Goal: Task Accomplishment & Management: Manage account settings

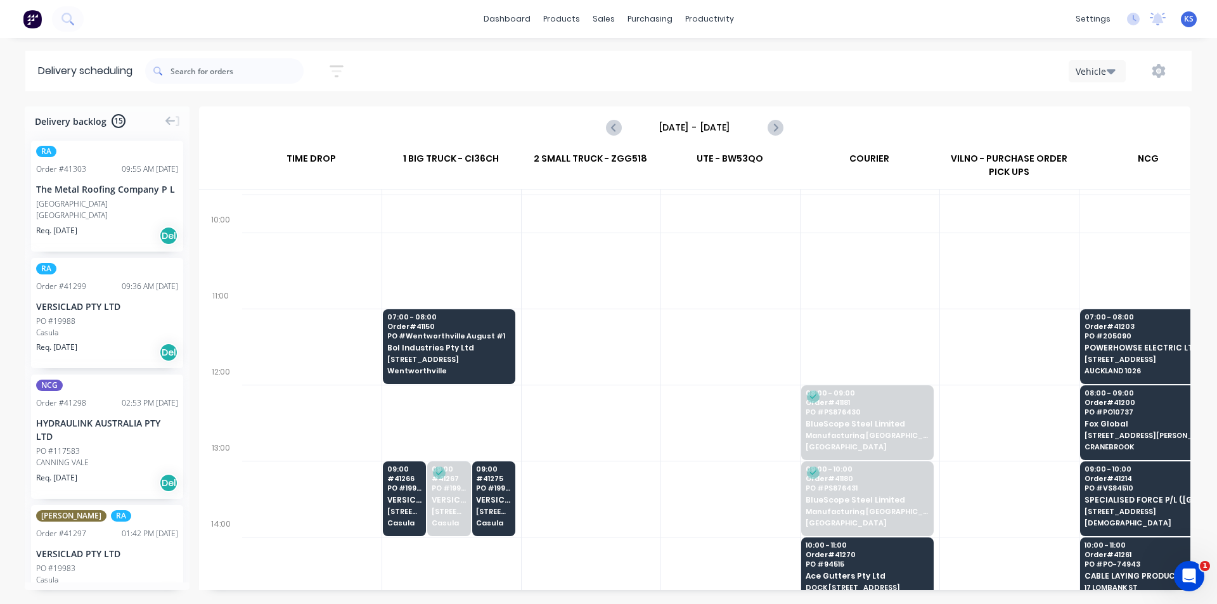
scroll to position [317, 1]
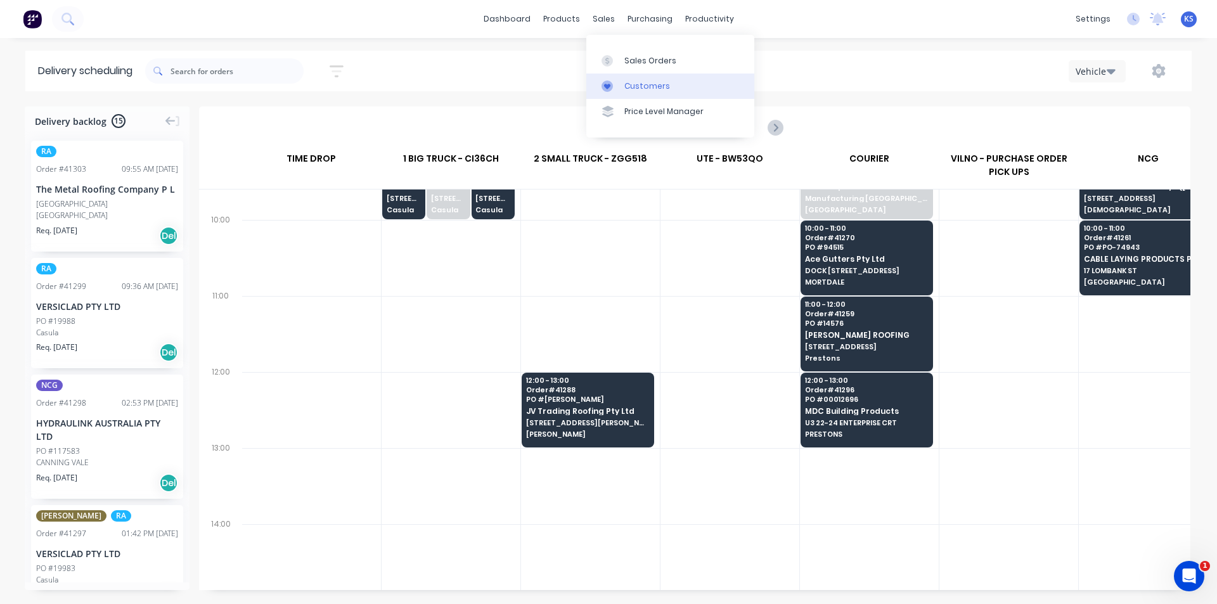
click at [657, 87] on div "Customers" at bounding box center [647, 86] width 46 height 11
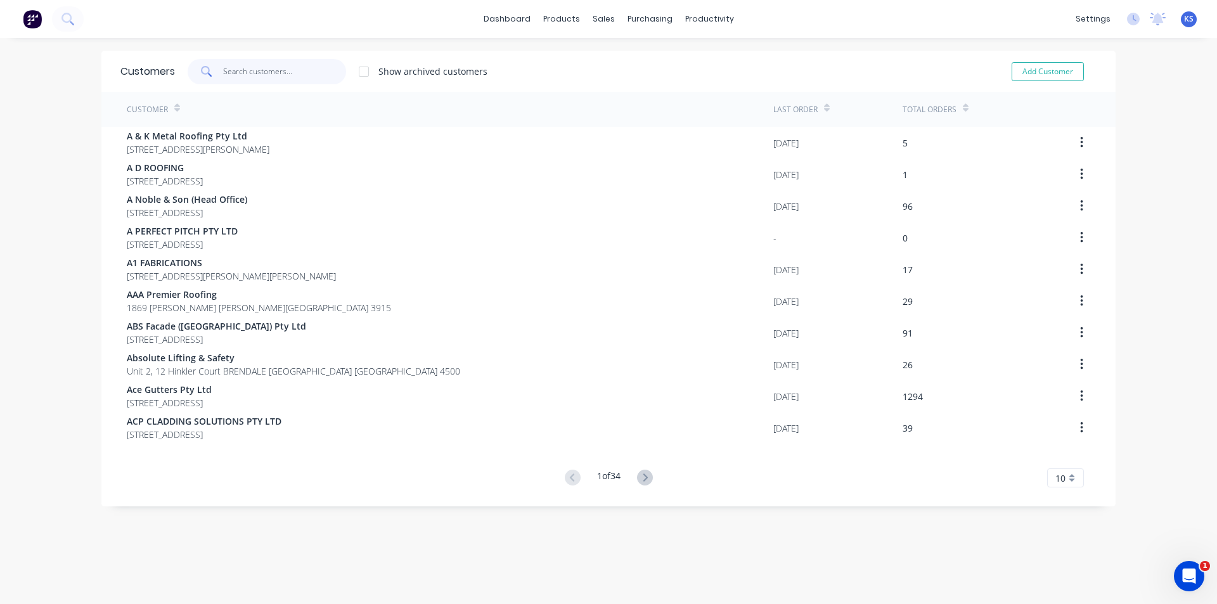
click at [288, 71] on input "text" at bounding box center [285, 71] width 124 height 25
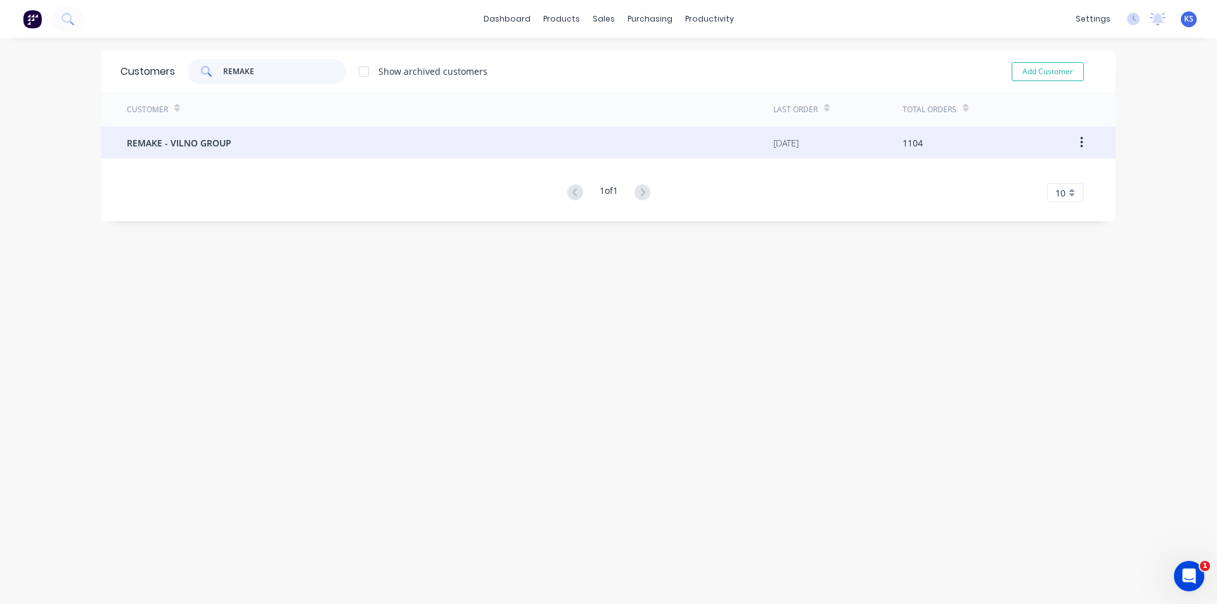
type input "REMAKE"
click at [273, 149] on div "REMAKE - VILNO GROUP" at bounding box center [450, 143] width 647 height 32
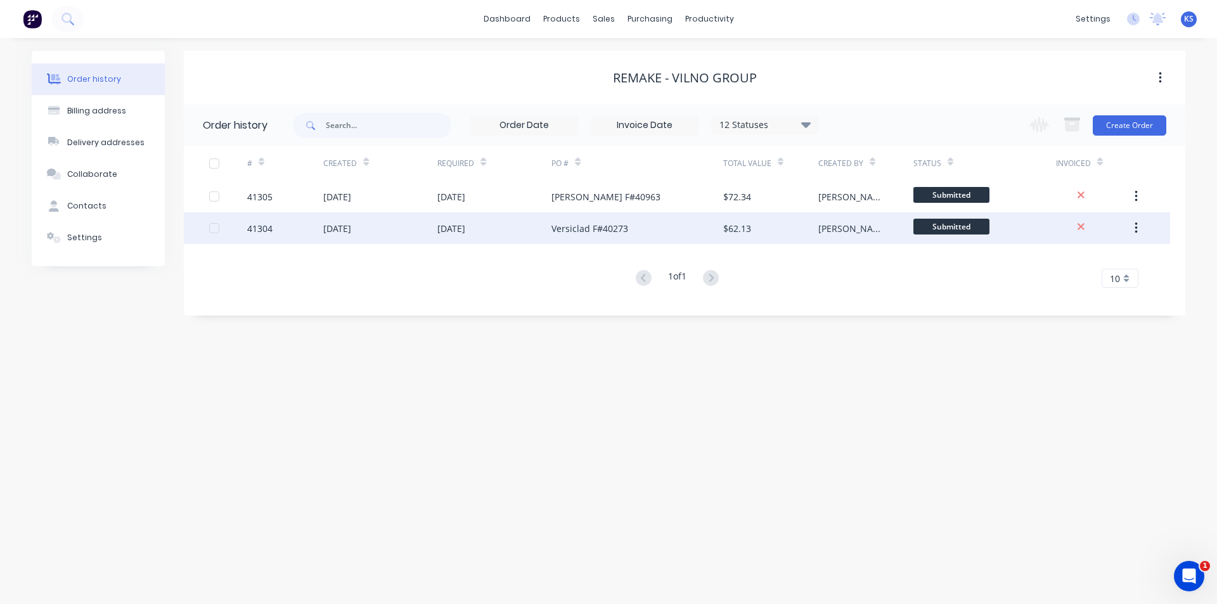
click at [422, 227] on div "[DATE]" at bounding box center [380, 228] width 114 height 32
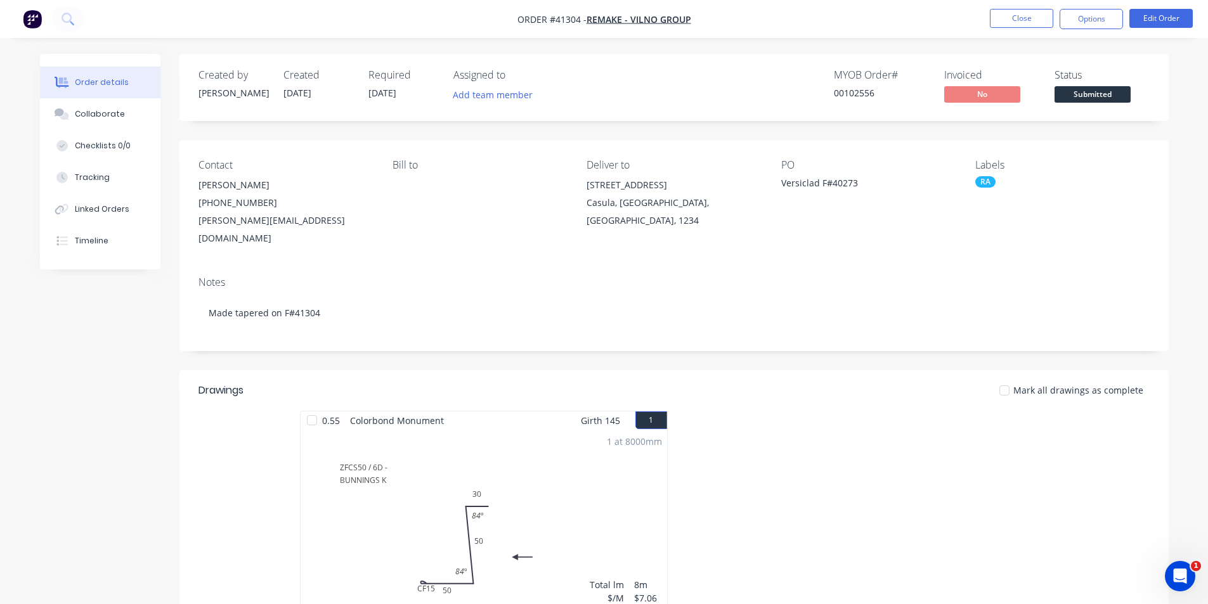
click at [847, 188] on div "Versiclad F#40273" at bounding box center [860, 185] width 158 height 18
copy div "40273"
click at [115, 210] on div "Linked Orders" at bounding box center [102, 208] width 55 height 11
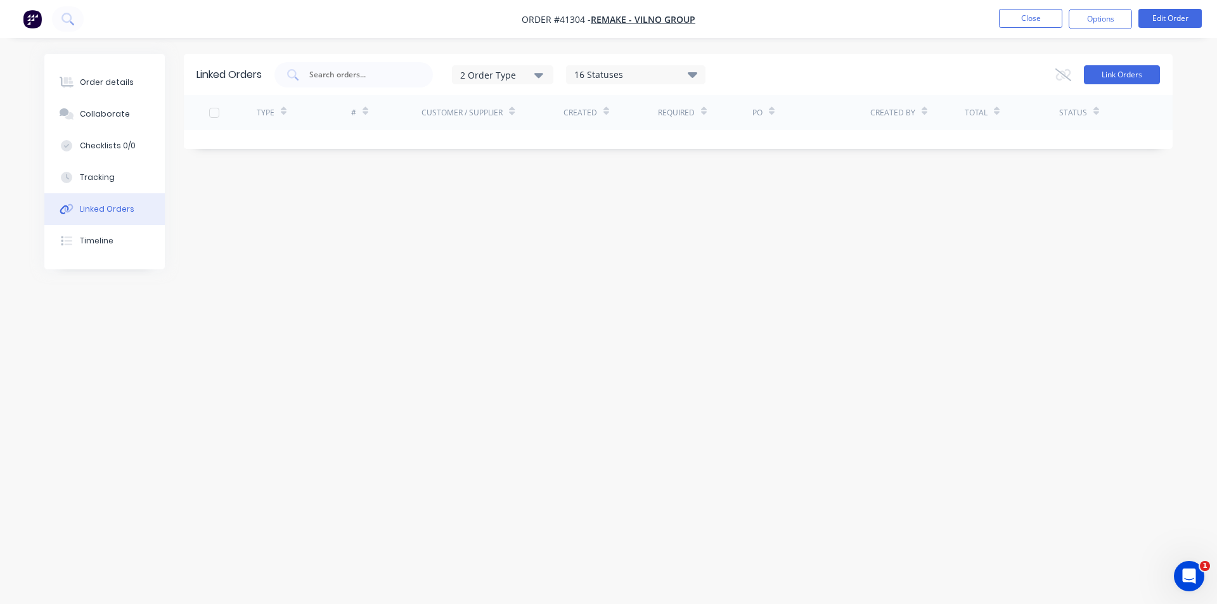
click at [1135, 79] on button "Link Orders" at bounding box center [1122, 74] width 76 height 19
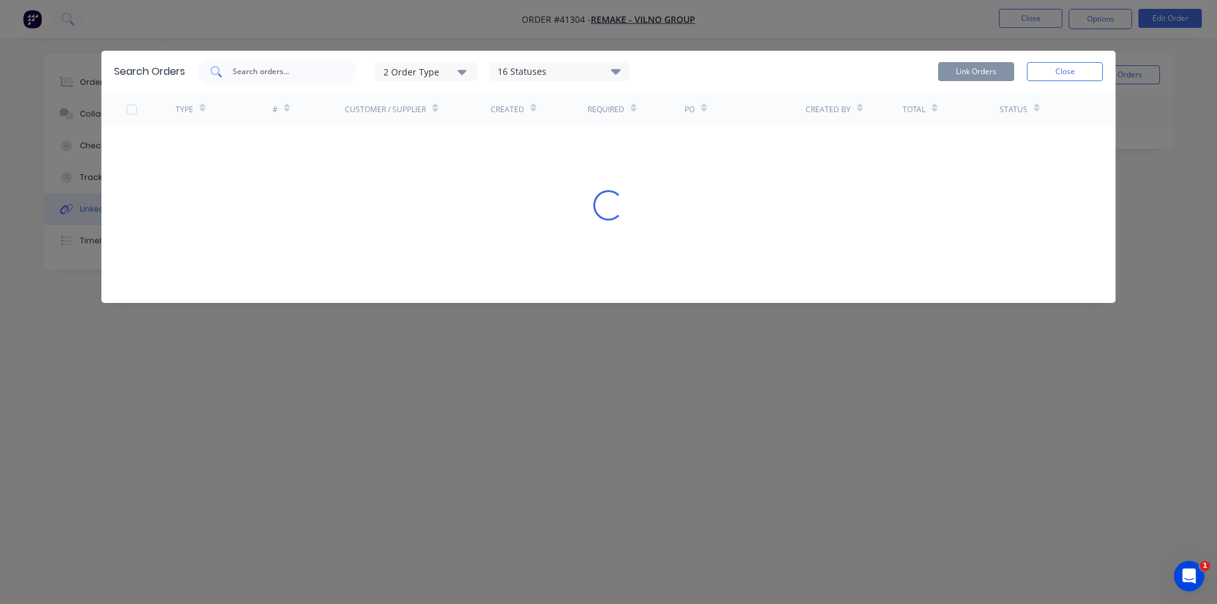
click at [288, 67] on input "text" at bounding box center [283, 71] width 105 height 13
paste input "40273"
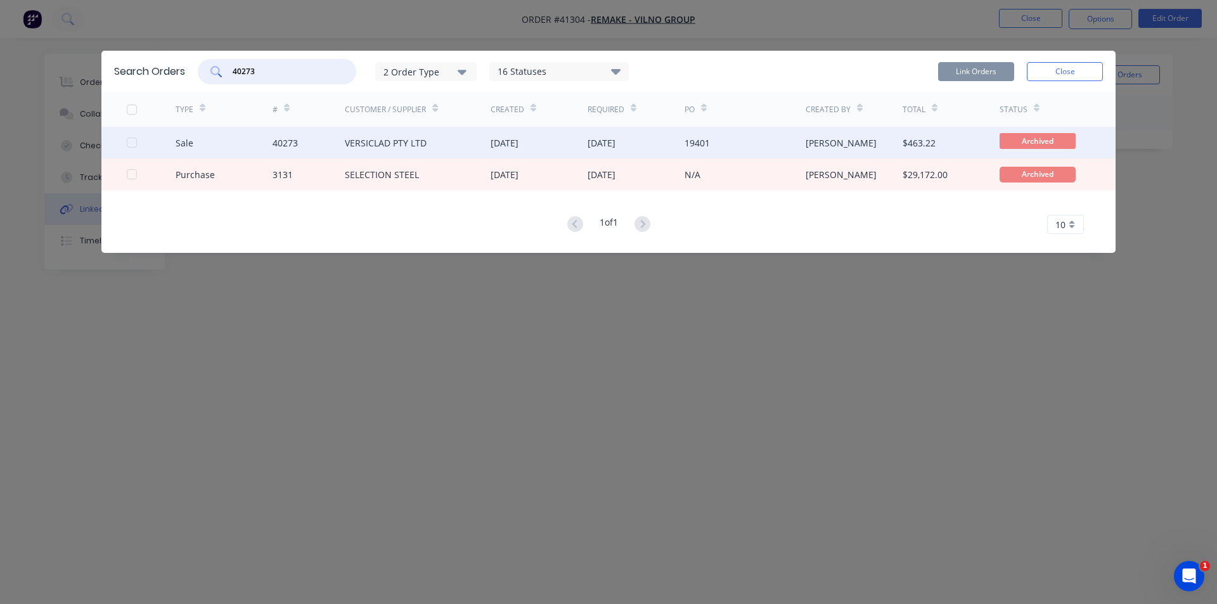
click at [133, 139] on div at bounding box center [131, 142] width 25 height 25
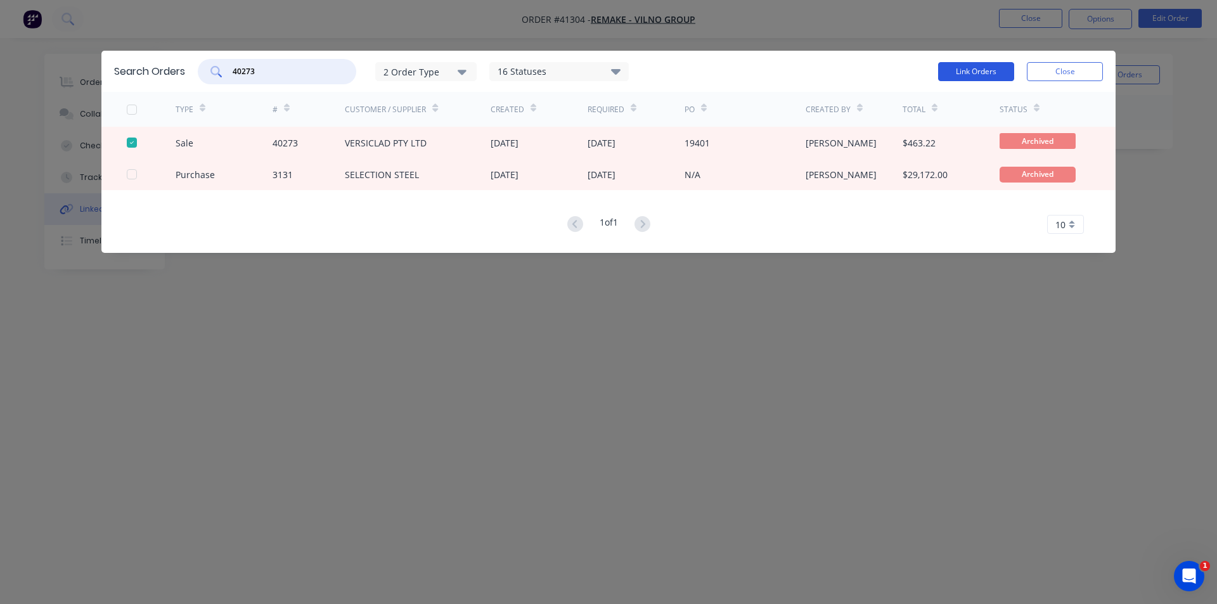
type input "40273"
click at [963, 67] on button "Link Orders" at bounding box center [976, 71] width 76 height 19
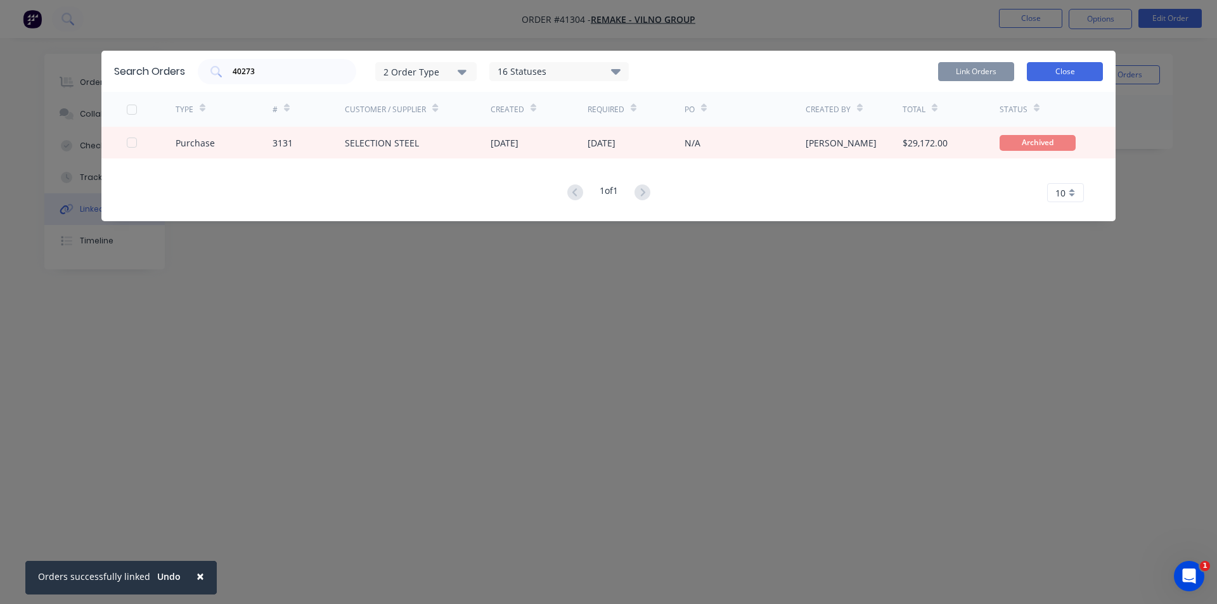
click at [1075, 71] on button "Close" at bounding box center [1065, 71] width 76 height 19
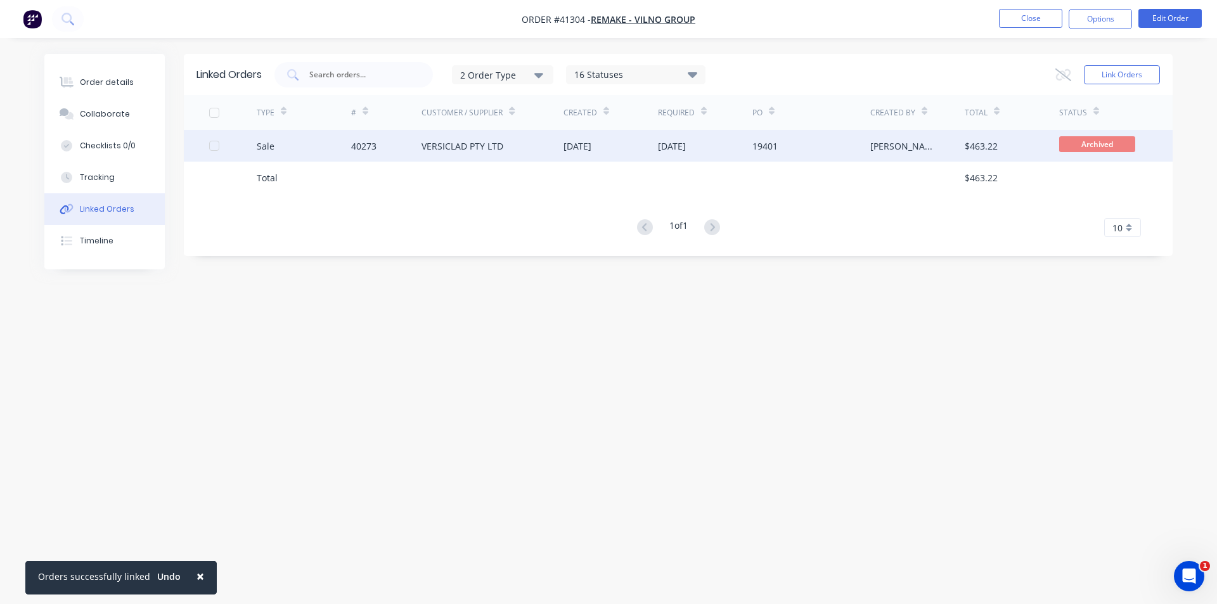
click at [456, 152] on div "VERSICLAD PTY LTD" at bounding box center [493, 146] width 142 height 32
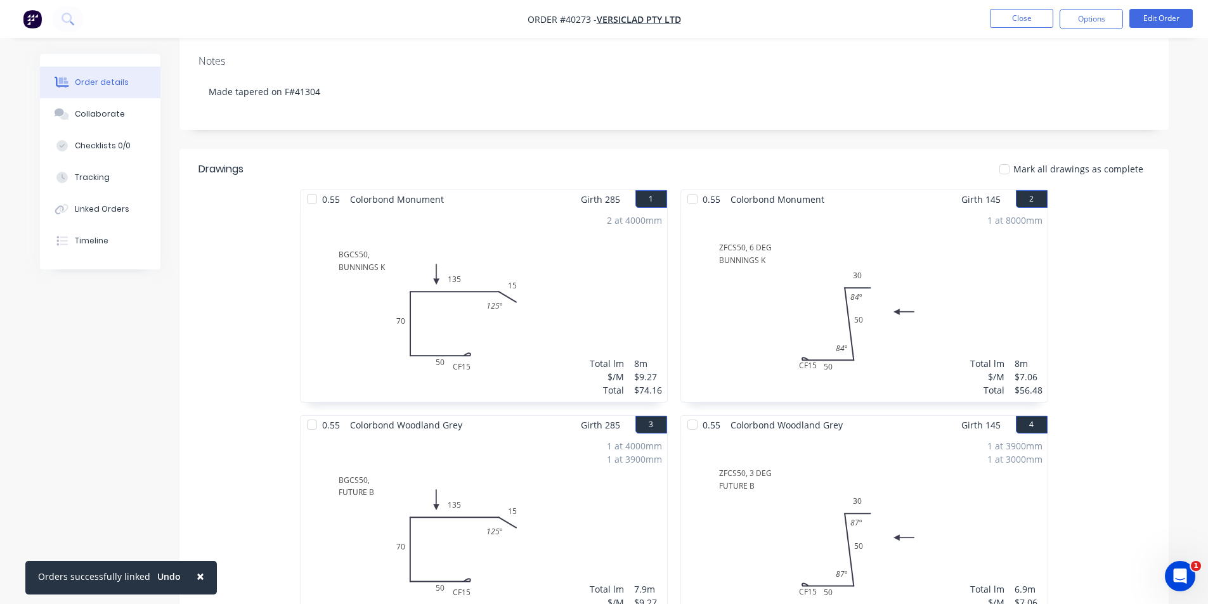
scroll to position [190, 0]
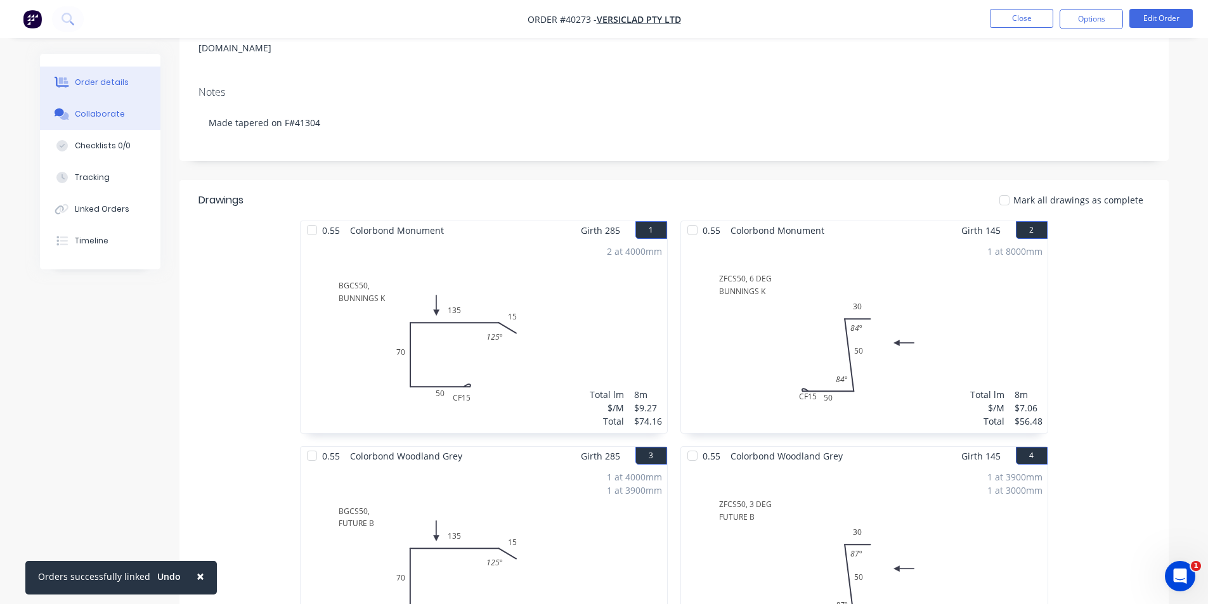
click at [146, 121] on button "Collaborate" at bounding box center [100, 114] width 120 height 32
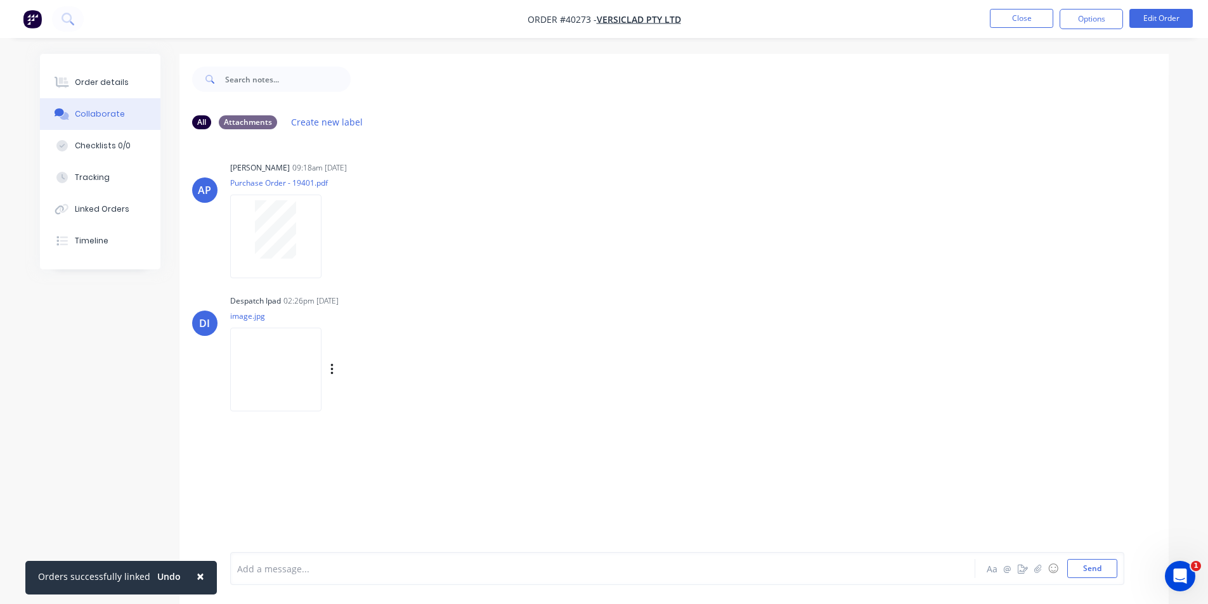
click at [298, 373] on img at bounding box center [275, 369] width 91 height 83
click at [153, 86] on button "Order details" at bounding box center [100, 83] width 120 height 32
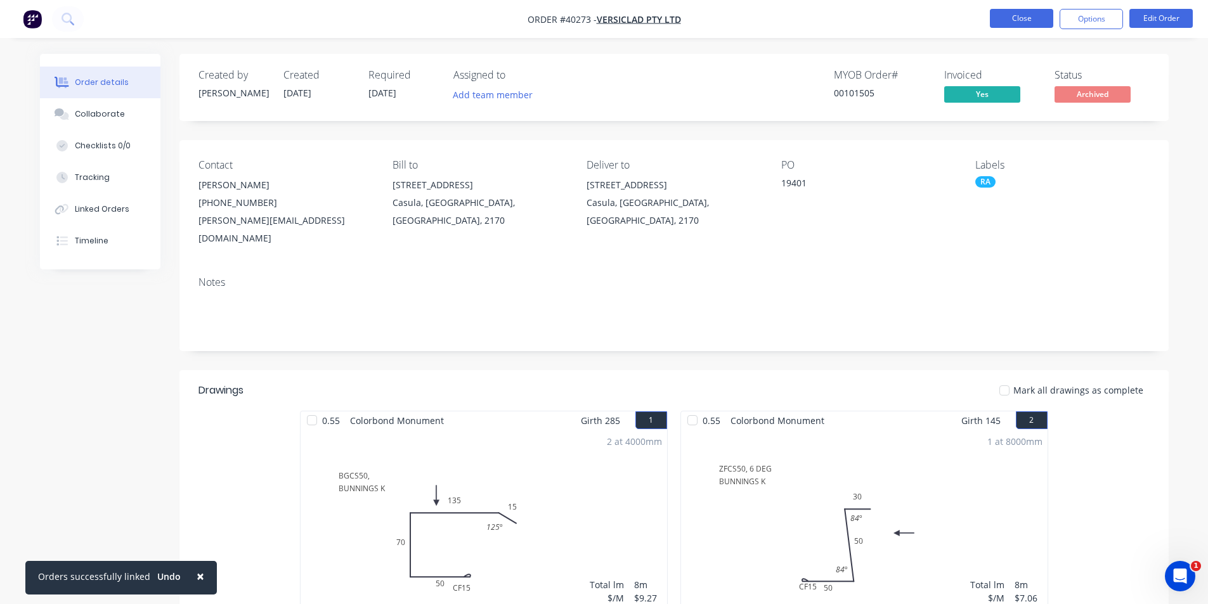
click at [1009, 11] on button "Close" at bounding box center [1021, 18] width 63 height 19
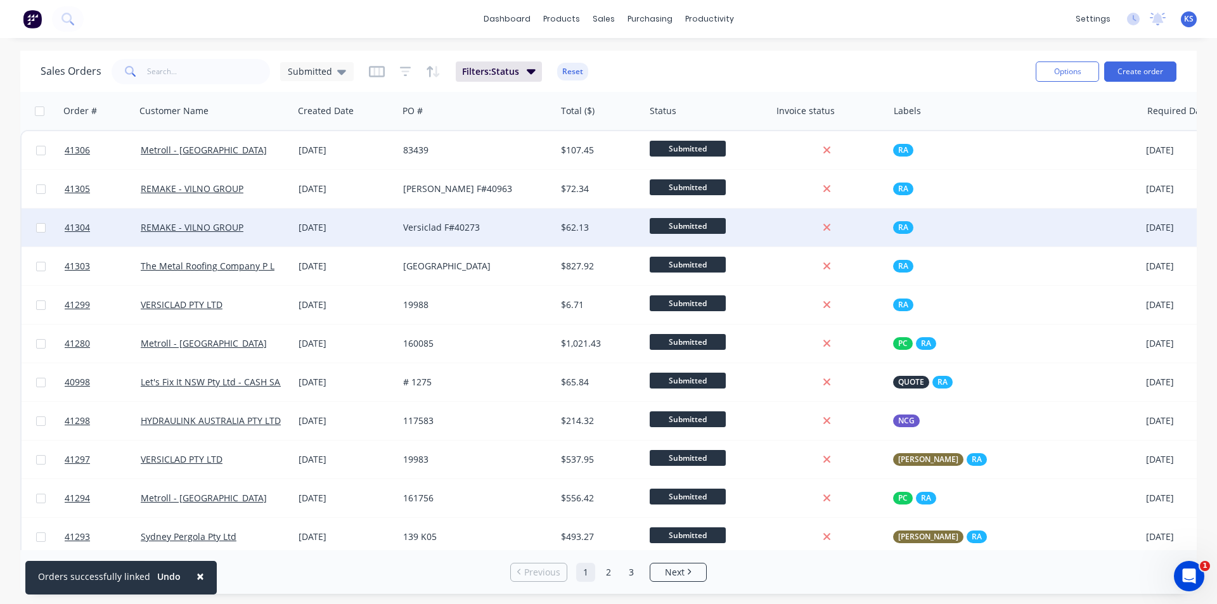
click at [471, 235] on div "Versiclad F#40273" at bounding box center [477, 228] width 158 height 38
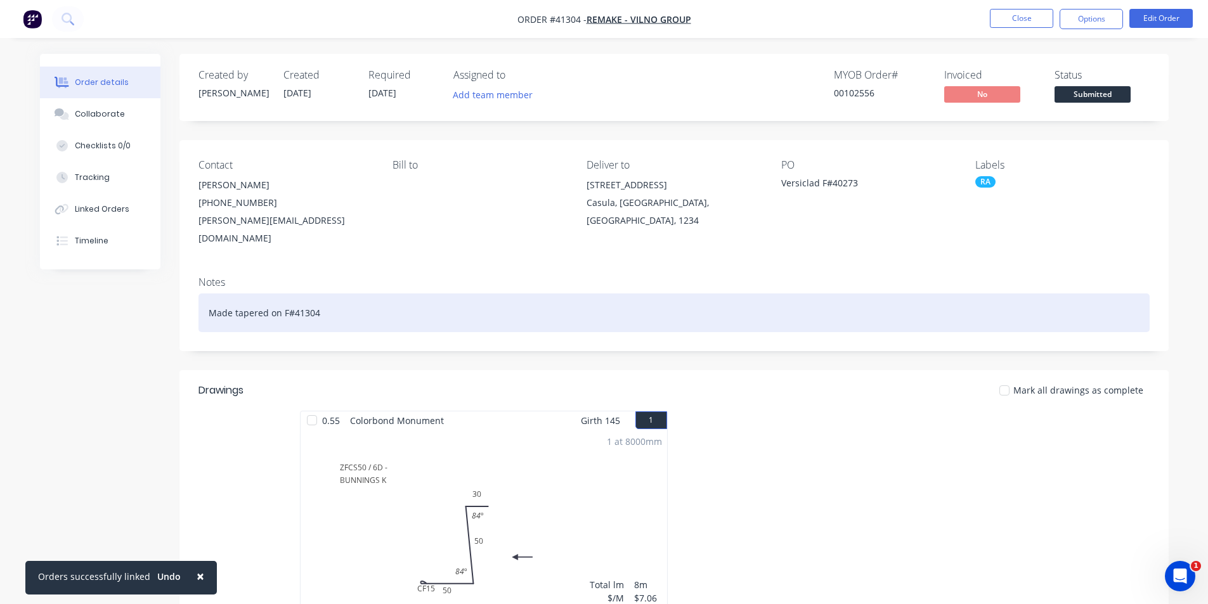
click at [355, 299] on div "Made tapered on F#41304" at bounding box center [673, 313] width 951 height 39
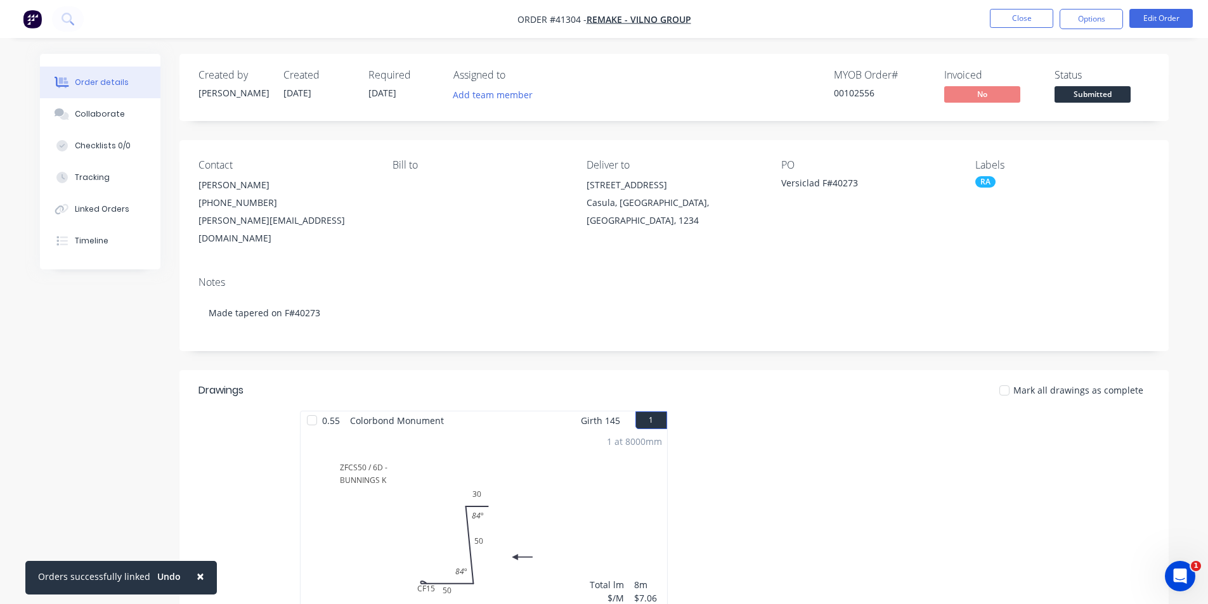
click at [802, 349] on div "Created by [PERSON_NAME] Created [DATE] Required [DATE] Assigned to Add team me…" at bounding box center [673, 448] width 989 height 789
click at [1024, 21] on button "Close" at bounding box center [1021, 18] width 63 height 19
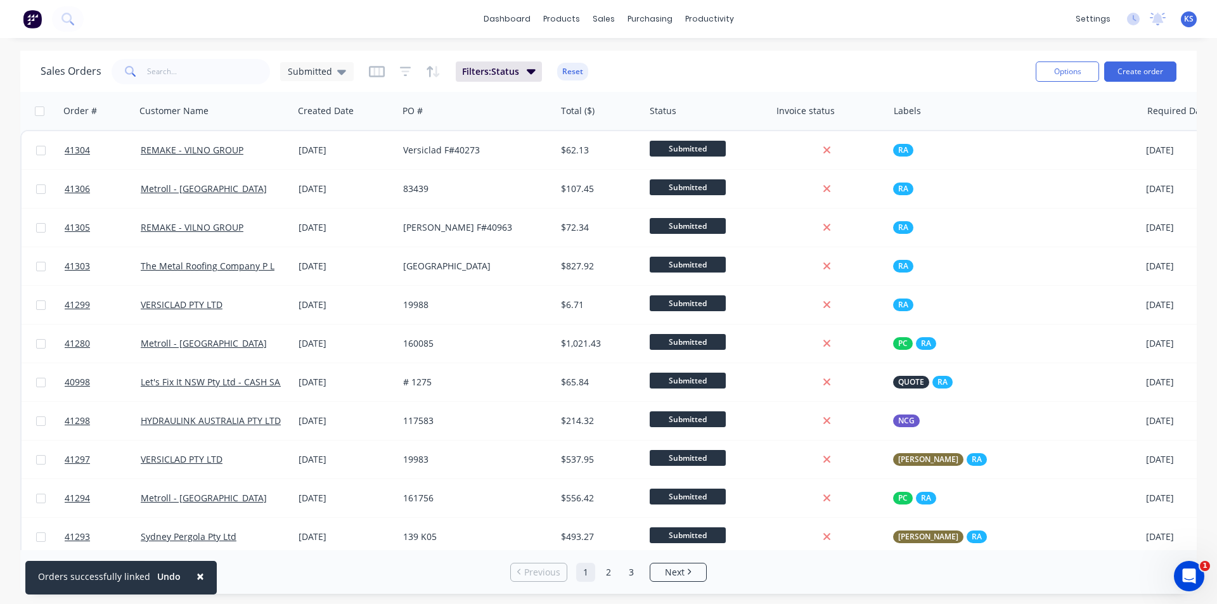
click at [609, 74] on div "Sales Orders Submitted Filters: Status Reset" at bounding box center [533, 71] width 985 height 31
click at [578, 74] on button "Reset" at bounding box center [572, 72] width 31 height 18
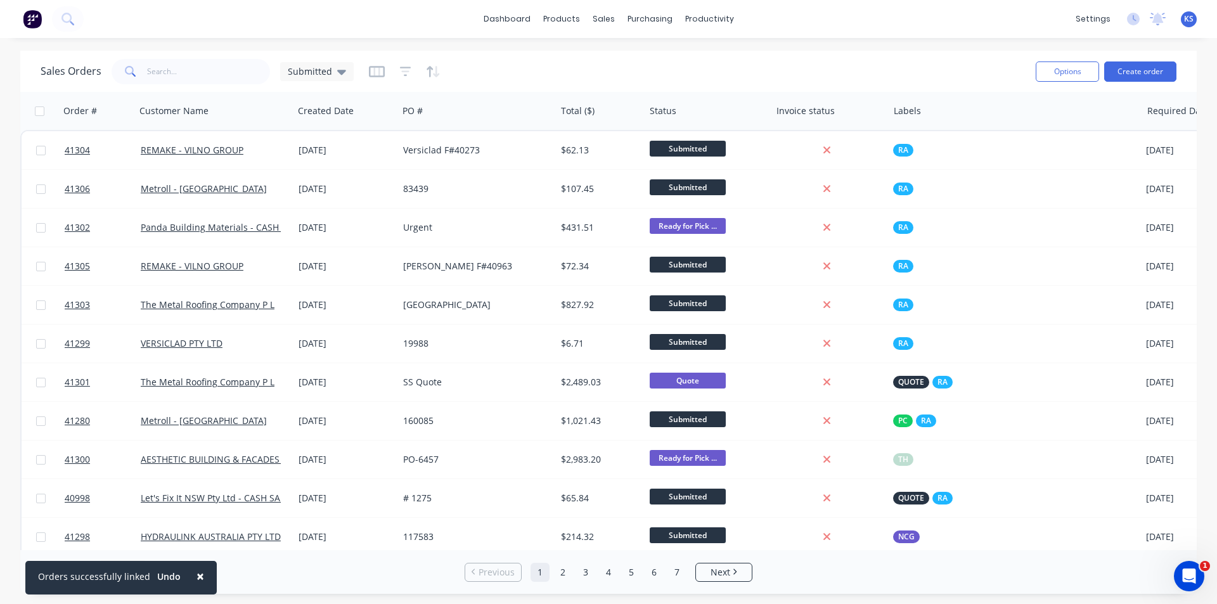
click at [664, 68] on div "Sales Orders Submitted" at bounding box center [533, 71] width 985 height 31
click at [628, 70] on div "Sales Orders Submitted" at bounding box center [533, 71] width 985 height 31
click at [600, 63] on div "Sales Orders Submitted" at bounding box center [533, 71] width 985 height 31
click at [514, 58] on div "Sales Orders Submitted" at bounding box center [533, 71] width 985 height 31
click at [647, 78] on link "Customers" at bounding box center [670, 86] width 168 height 25
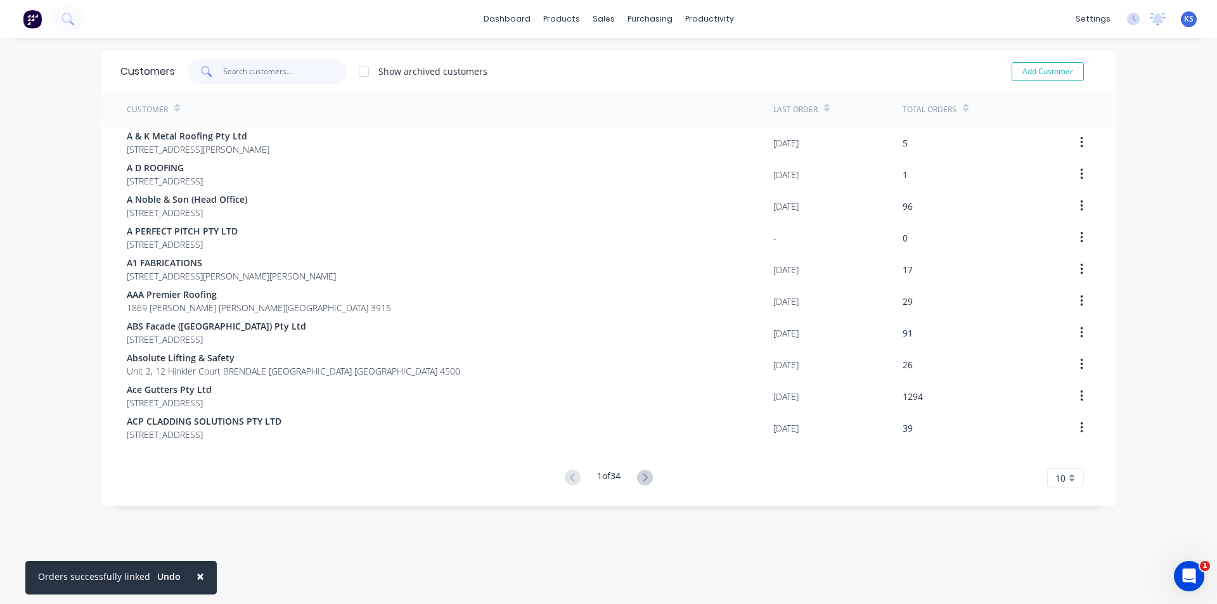
click at [297, 68] on input "text" at bounding box center [285, 71] width 124 height 25
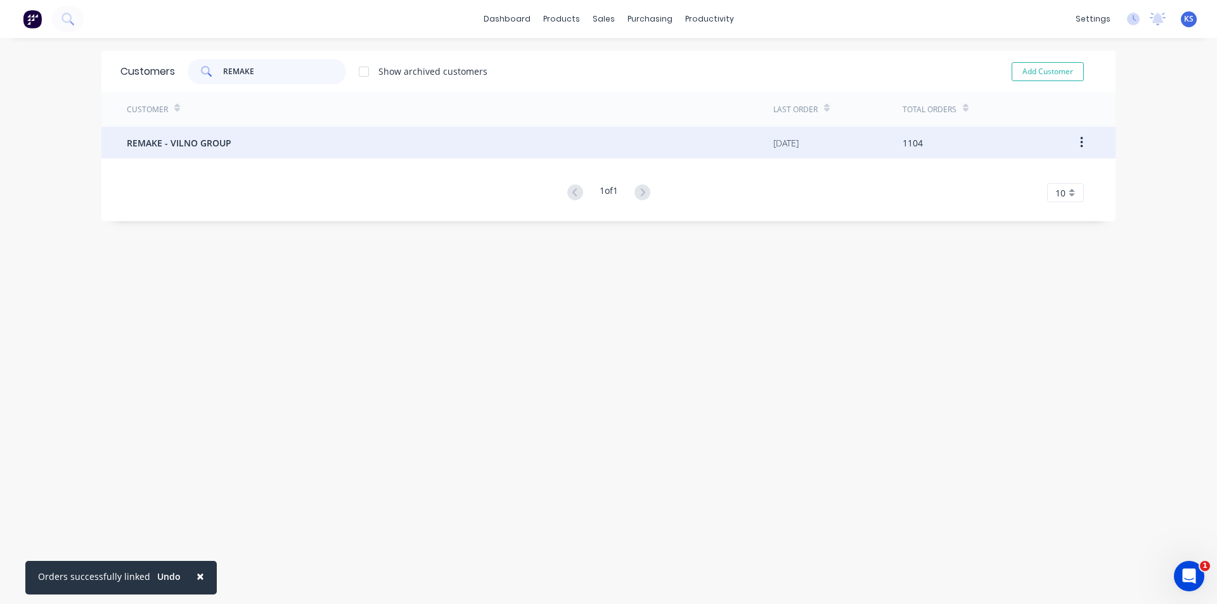
type input "REMAKE"
click at [248, 134] on div "REMAKE - VILNO GROUP" at bounding box center [450, 143] width 647 height 32
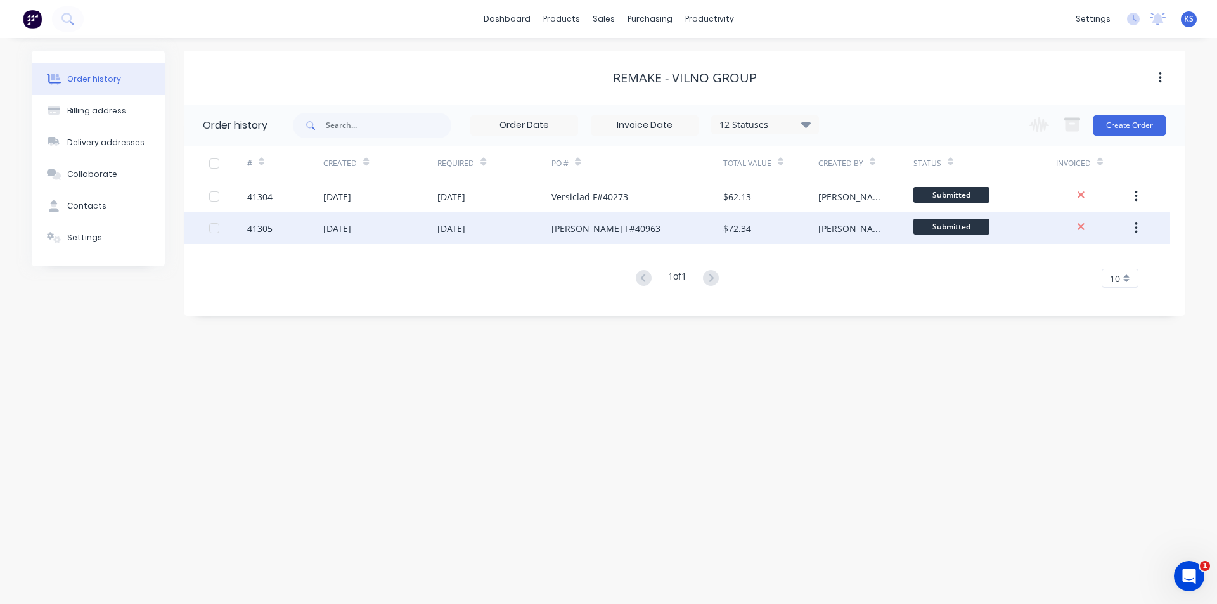
click at [545, 240] on div "[DATE]" at bounding box center [494, 228] width 114 height 32
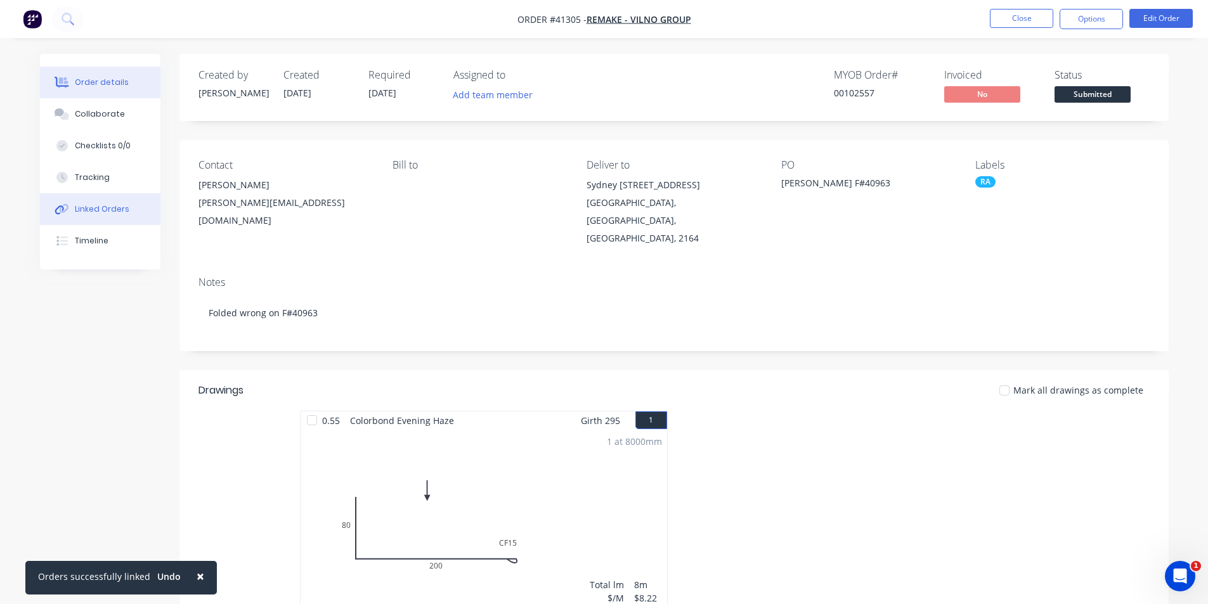
click at [113, 219] on button "Linked Orders" at bounding box center [100, 209] width 120 height 32
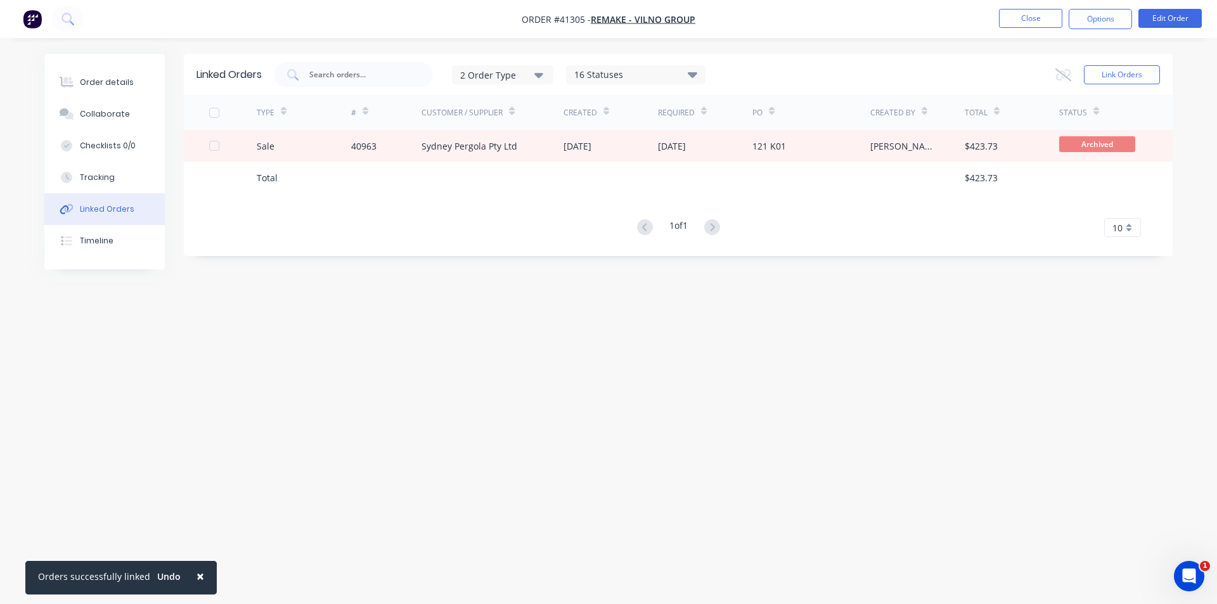
click at [772, 47] on div "Order details Collaborate Checklists 0/0 Tracking Linked Orders Timeline Order …" at bounding box center [608, 302] width 1217 height 604
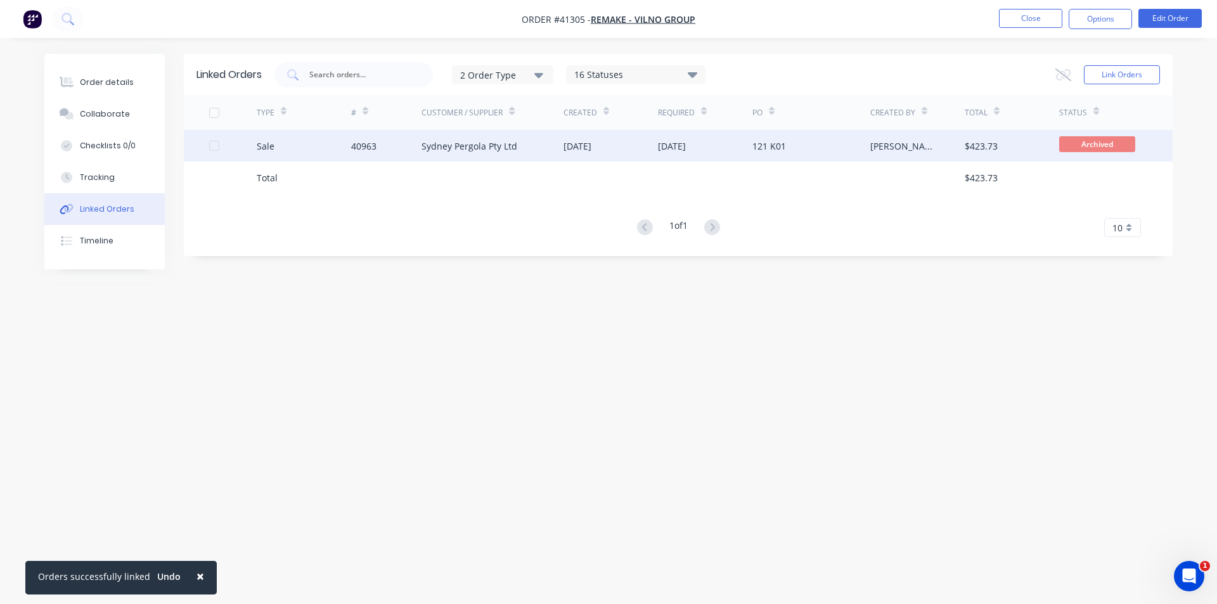
click at [462, 145] on div "Sydney Pergola Pty Ltd" at bounding box center [470, 145] width 96 height 13
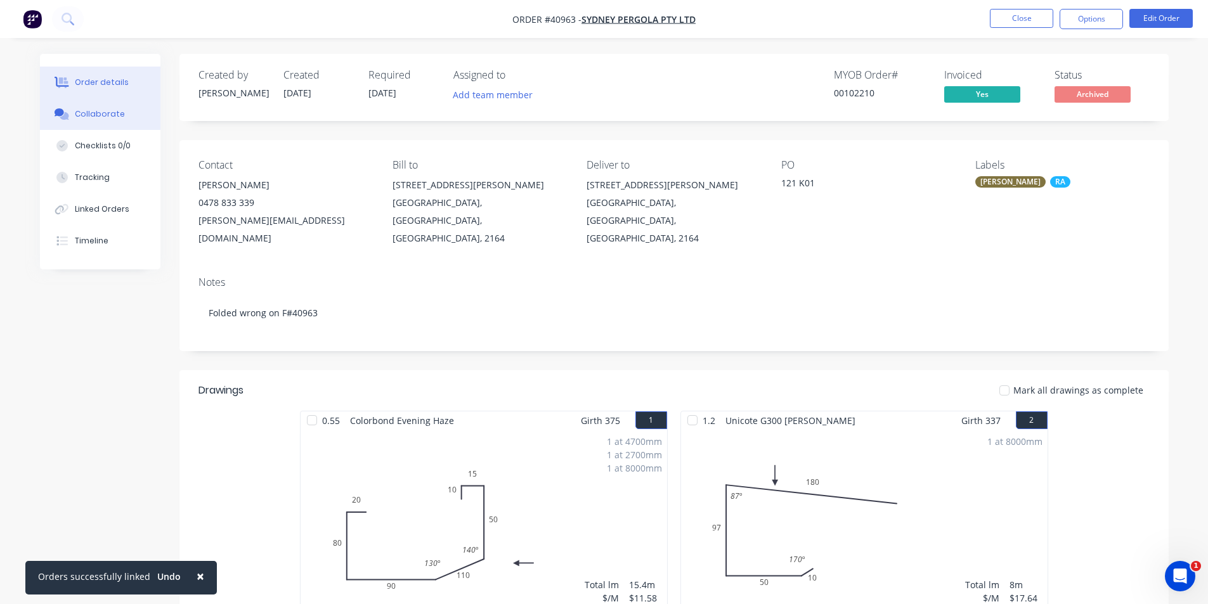
click at [105, 110] on div "Collaborate" at bounding box center [100, 113] width 50 height 11
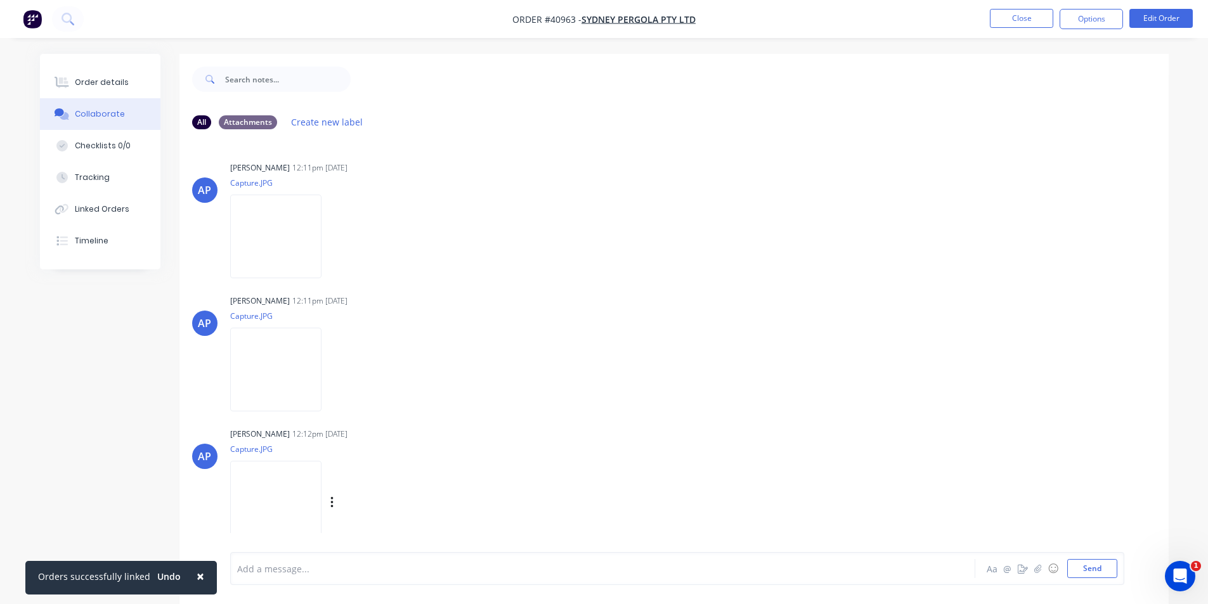
scroll to position [131, 0]
click at [287, 493] on img at bounding box center [275, 504] width 91 height 83
click at [392, 243] on div "Labels Download" at bounding box center [397, 238] width 143 height 18
click at [515, 243] on div "[PERSON_NAME] 12:11pm [DATE] Capture.JPG Labels Download" at bounding box center [428, 217] width 396 height 114
click at [107, 89] on button "Order details" at bounding box center [100, 83] width 120 height 32
